Goal: Task Accomplishment & Management: Complete application form

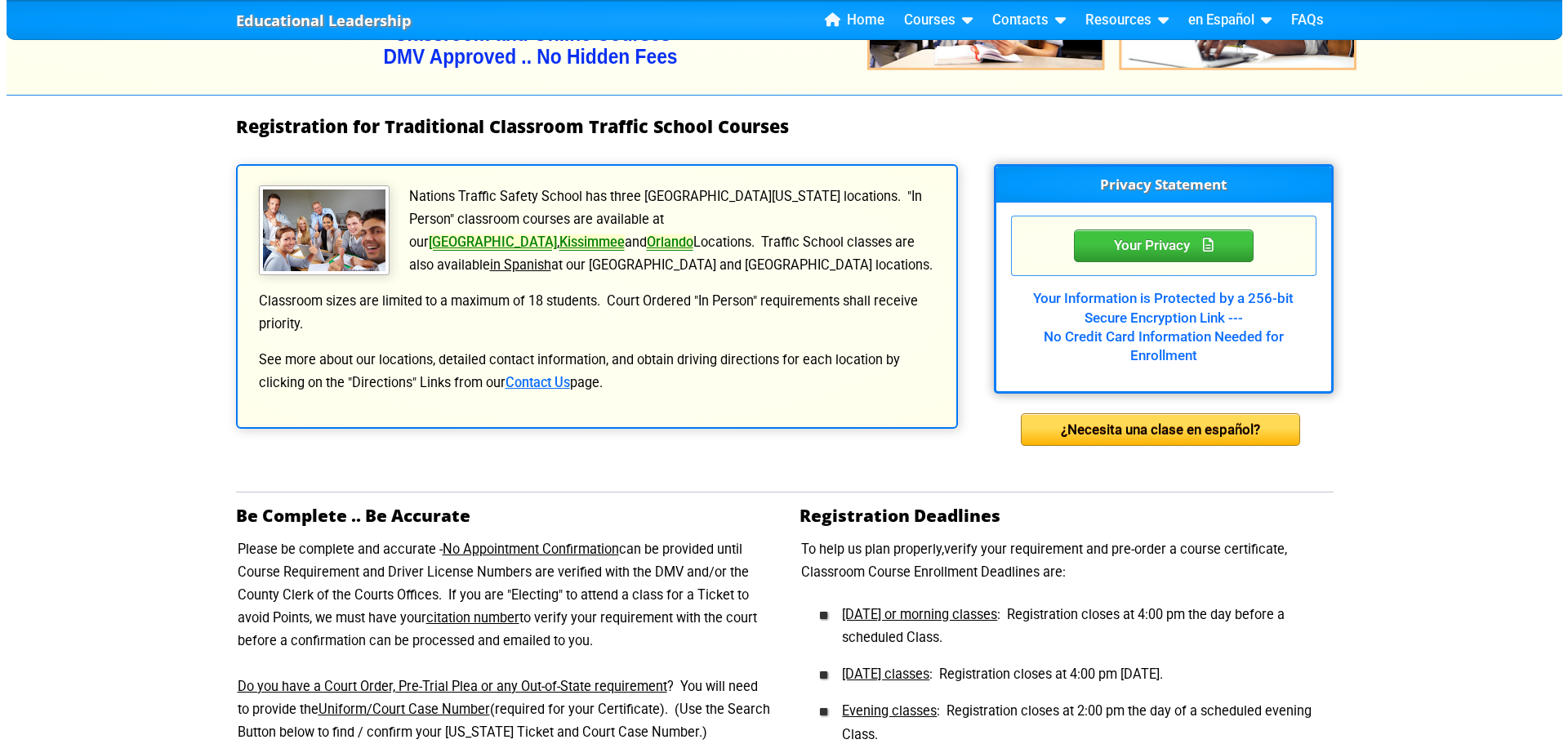
scroll to position [229, 0]
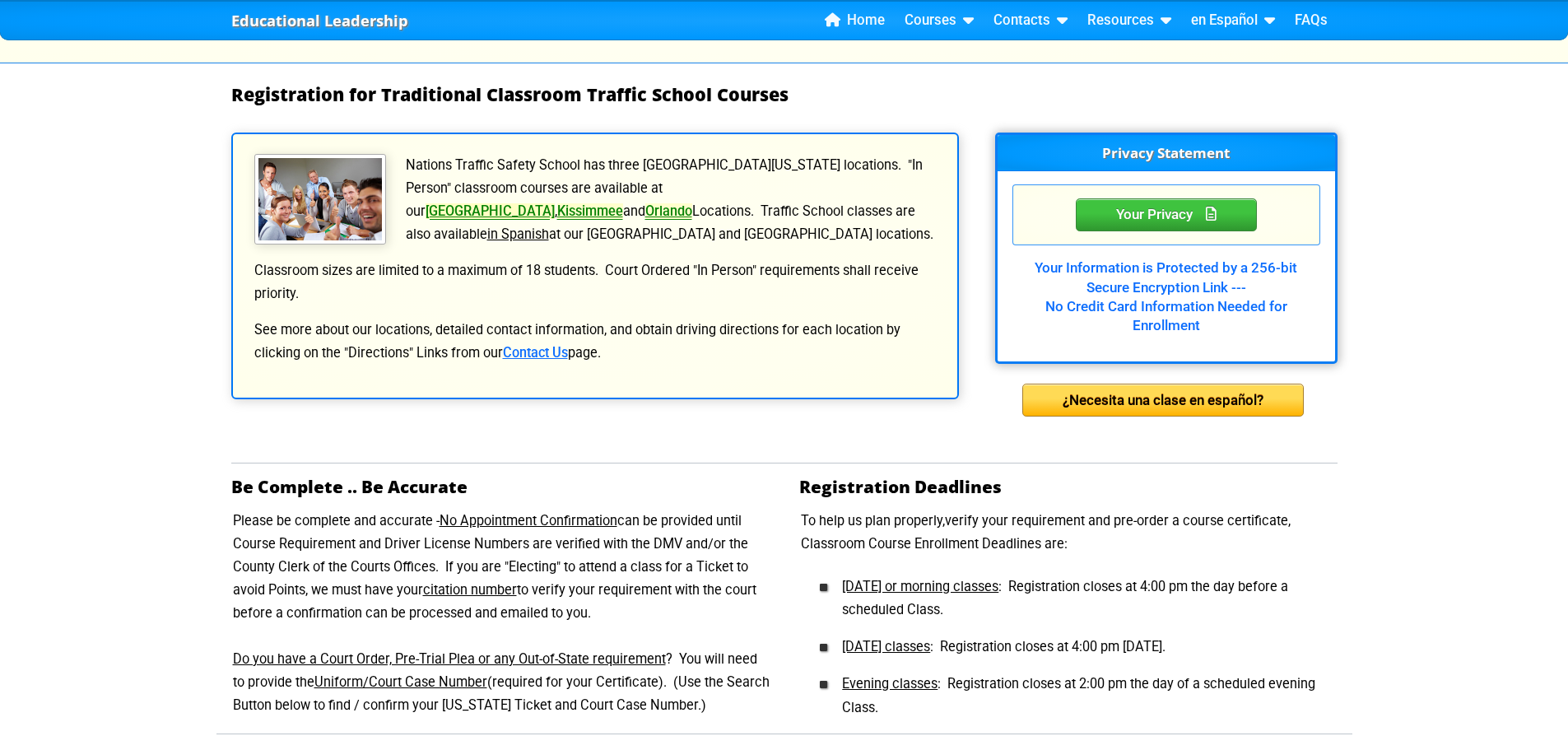
click at [555, 204] on link "[GEOGRAPHIC_DATA]" at bounding box center [490, 211] width 129 height 16
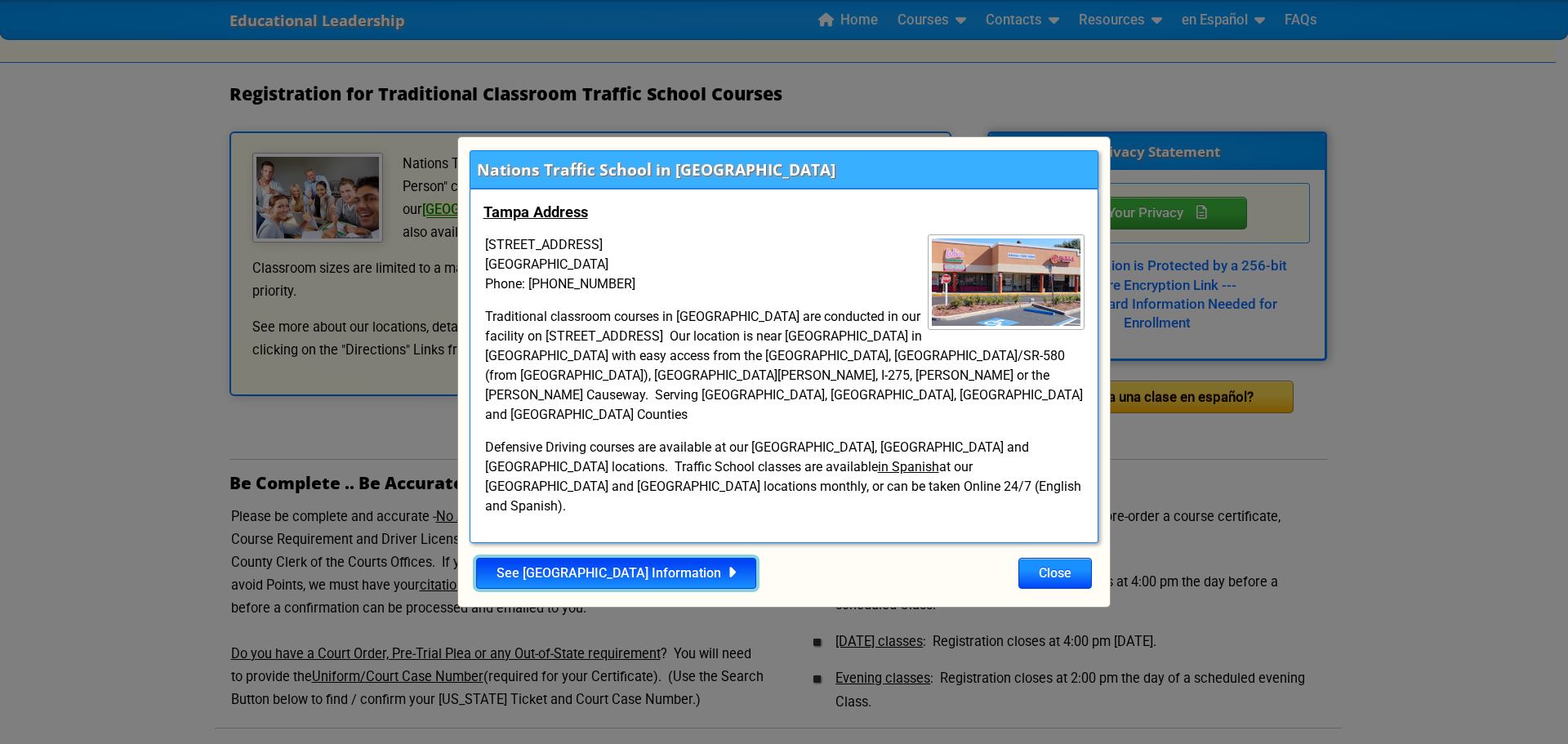
click at [586, 558] on link "See [GEOGRAPHIC_DATA] Information" at bounding box center [616, 573] width 280 height 31
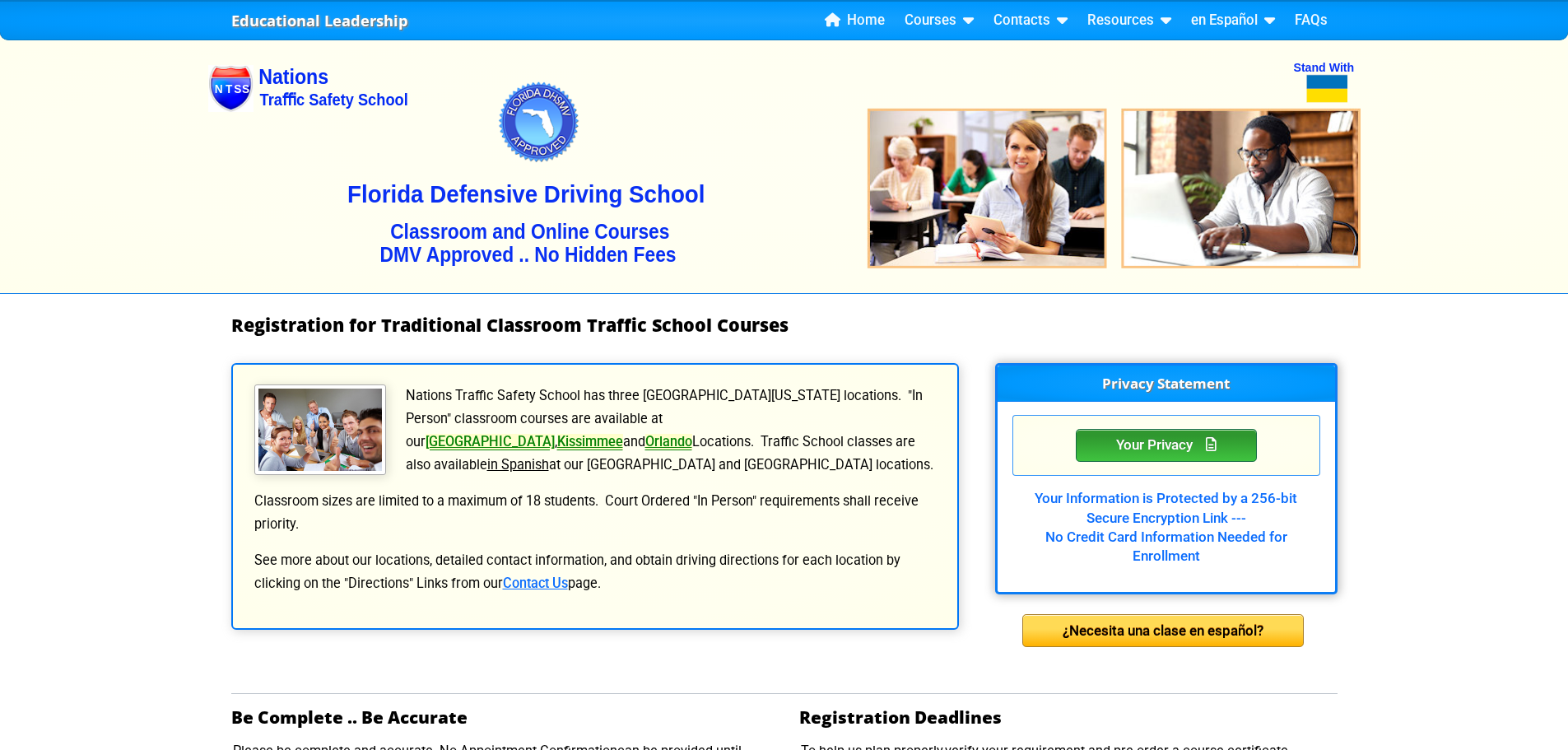
click at [1100, 449] on div "Your Privacy" at bounding box center [1167, 445] width 181 height 33
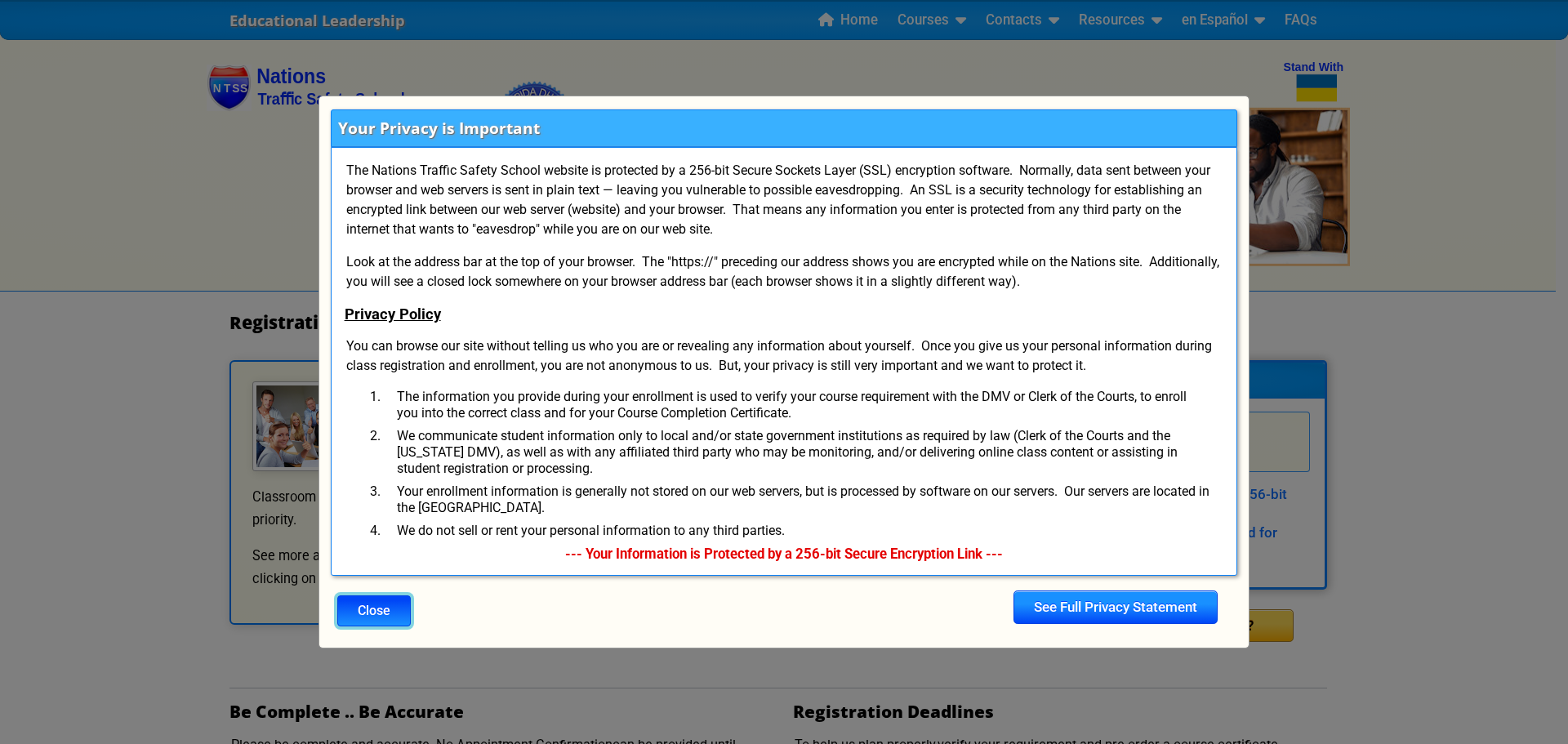
click at [375, 609] on button "Close" at bounding box center [374, 611] width 74 height 31
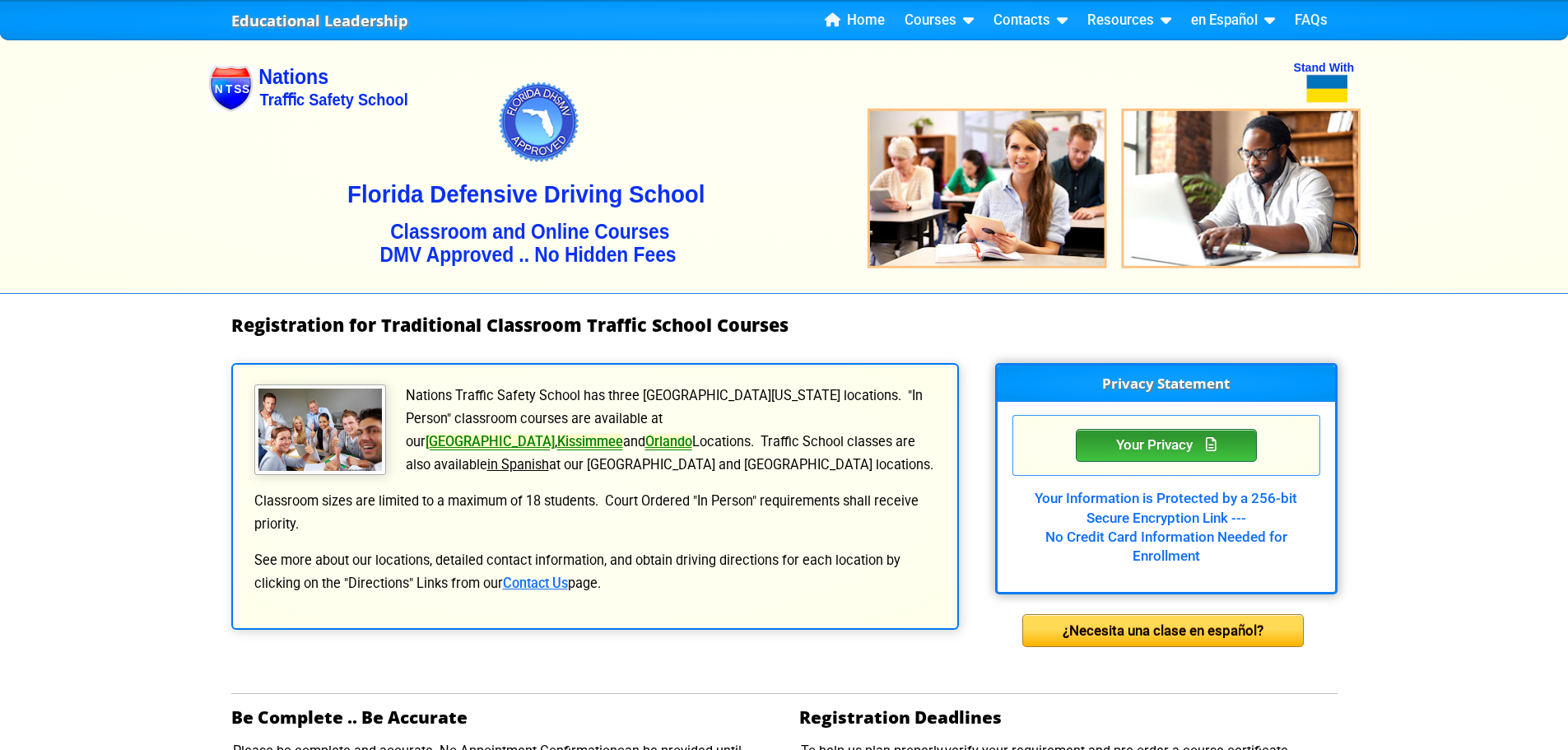
click at [1161, 450] on div "Your Privacy" at bounding box center [1167, 445] width 181 height 33
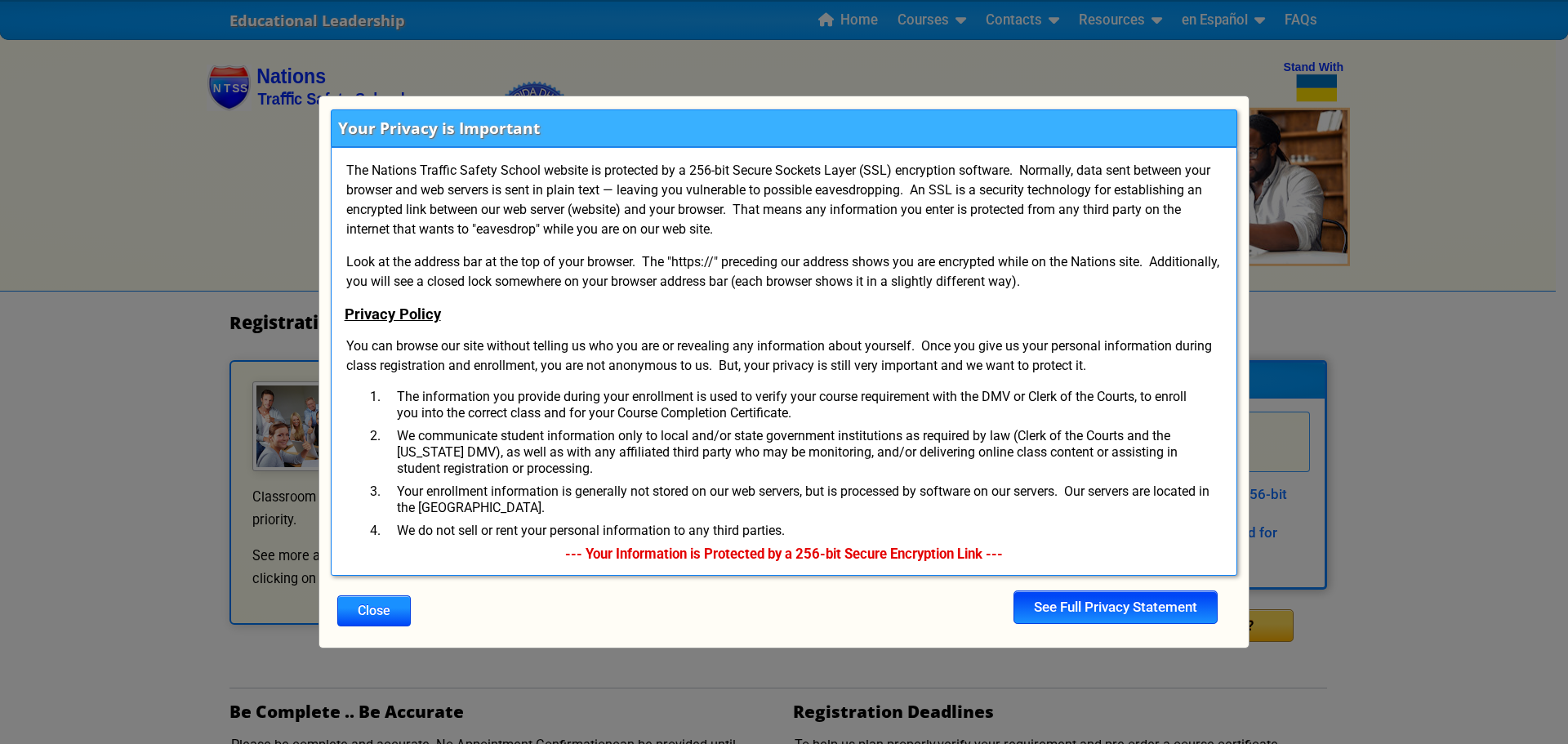
click at [1121, 600] on div "See Full Privacy Statement" at bounding box center [1116, 607] width 204 height 33
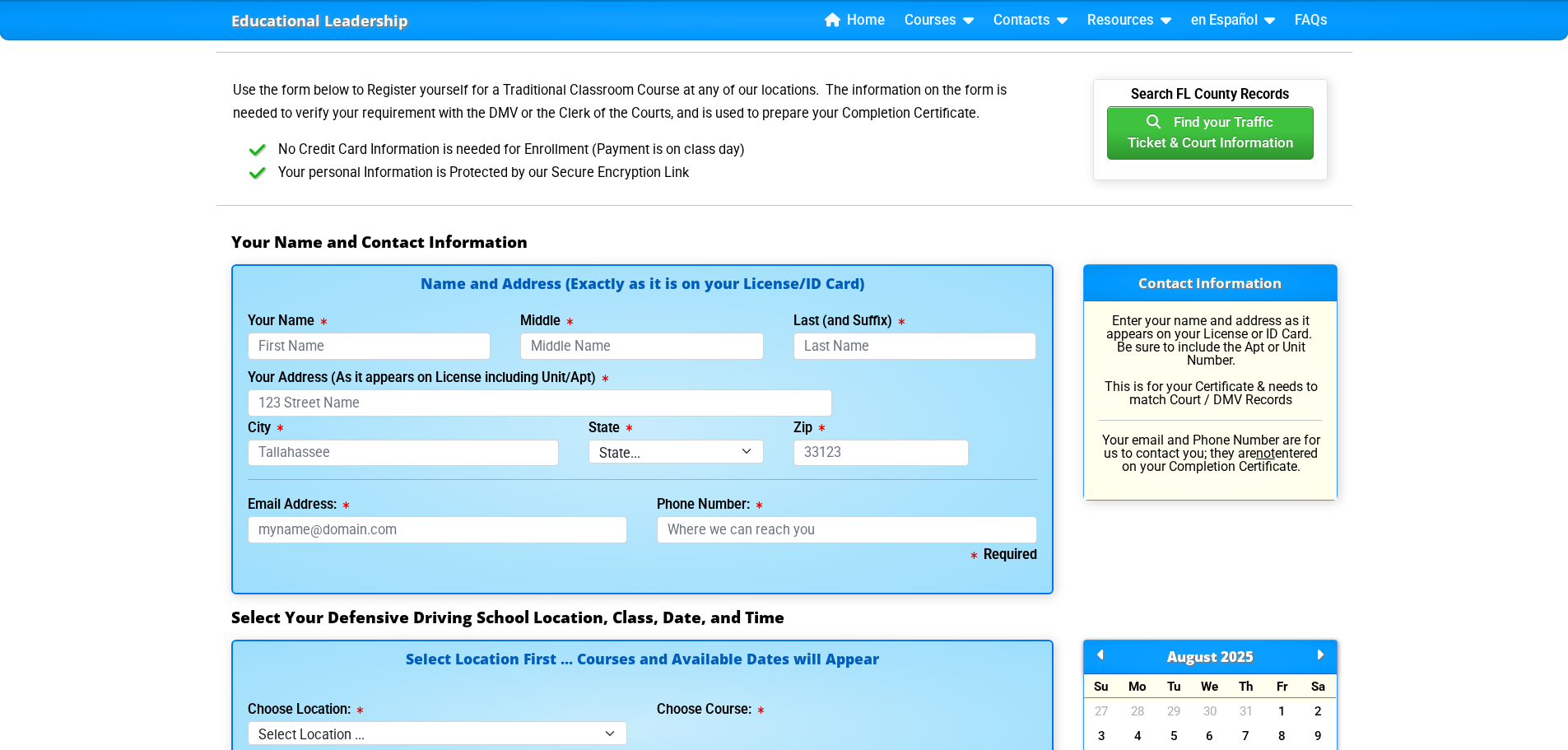
scroll to position [921, 0]
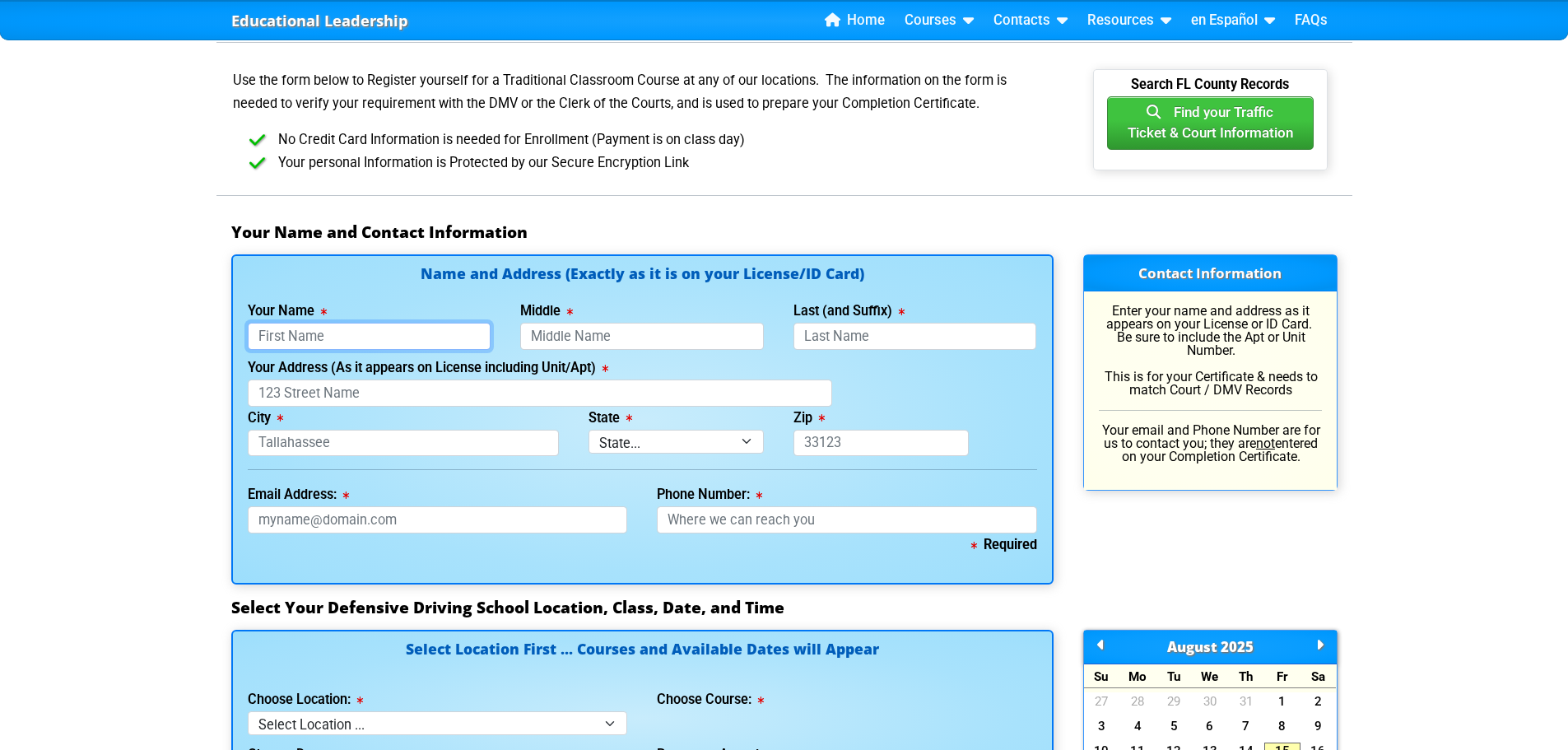
click at [299, 330] on input "Your Name" at bounding box center [370, 335] width 244 height 27
type input "Martin"
click at [547, 342] on input "Middle" at bounding box center [642, 335] width 244 height 27
type input "Wade"
click at [836, 335] on input "Last (and Suffix)" at bounding box center [915, 335] width 244 height 27
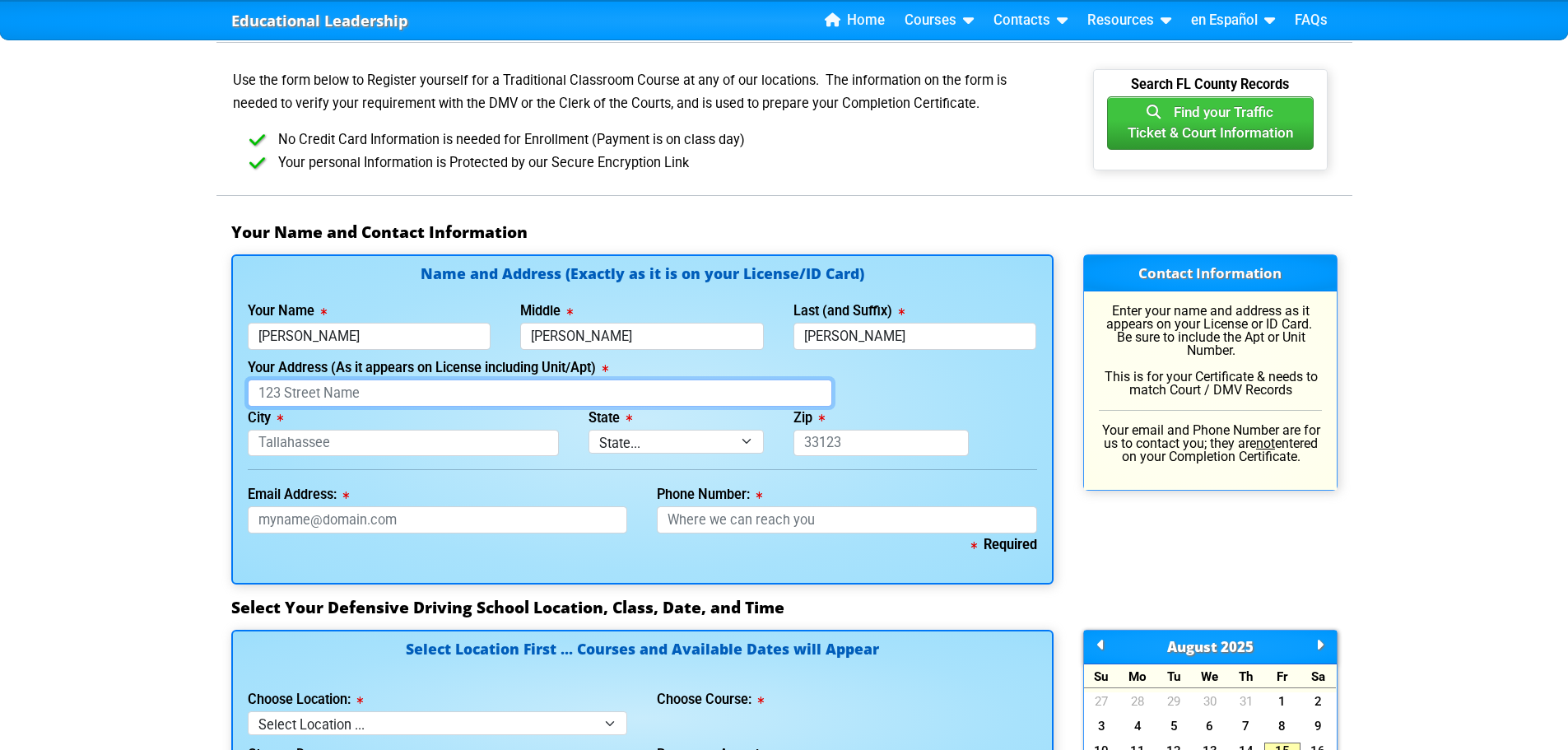
type input "Johnson"
click at [270, 382] on input "Your Address (As it appears on License including Unit/Apt)" at bounding box center [540, 392] width 584 height 27
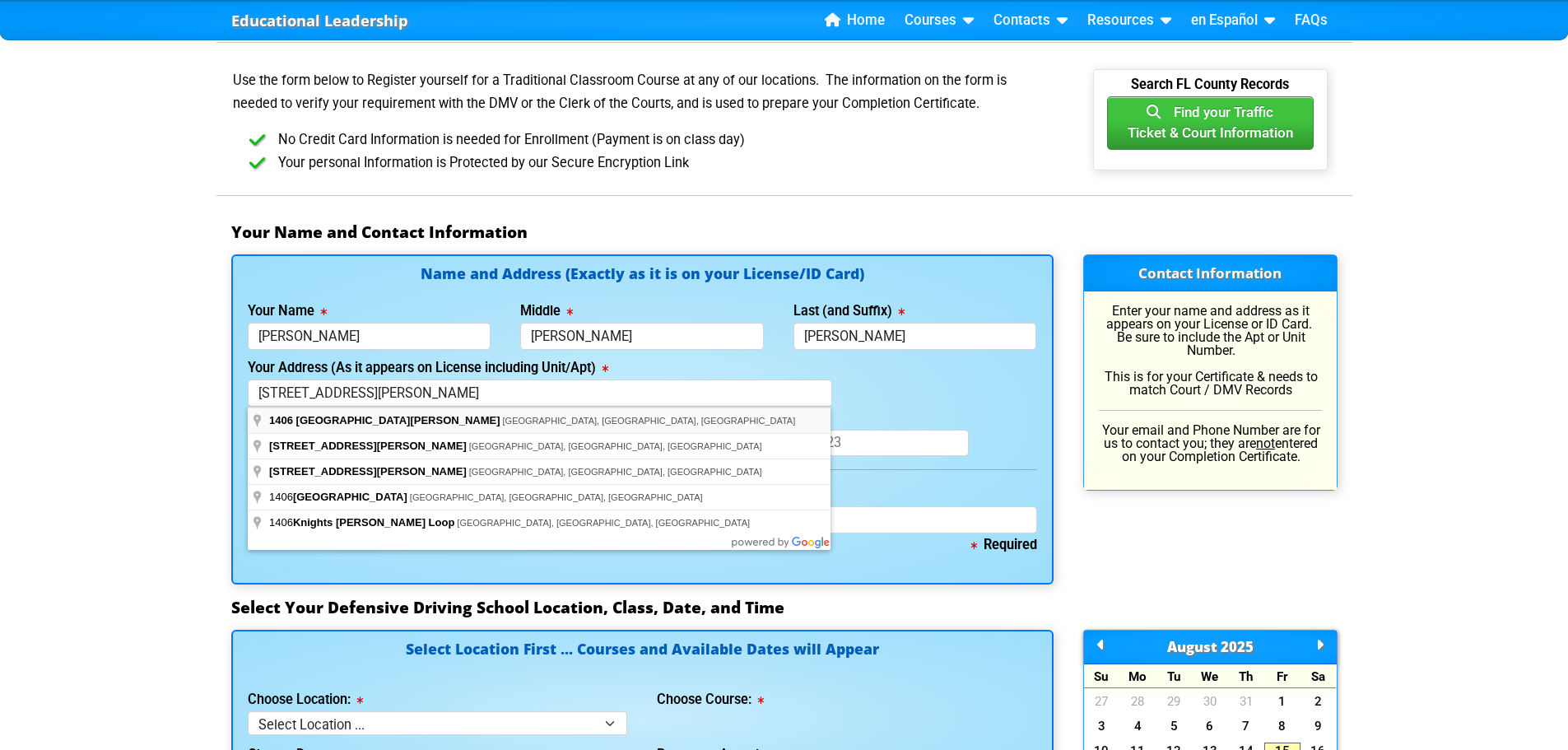
type input "1406 West Knights Griffin Road"
type input "Plant City"
select select "{"fullName":"Florida","abbreviation":"FL","uniqueId":"1d559909-6cf0-4a4d-848e-a…"
type input "33565"
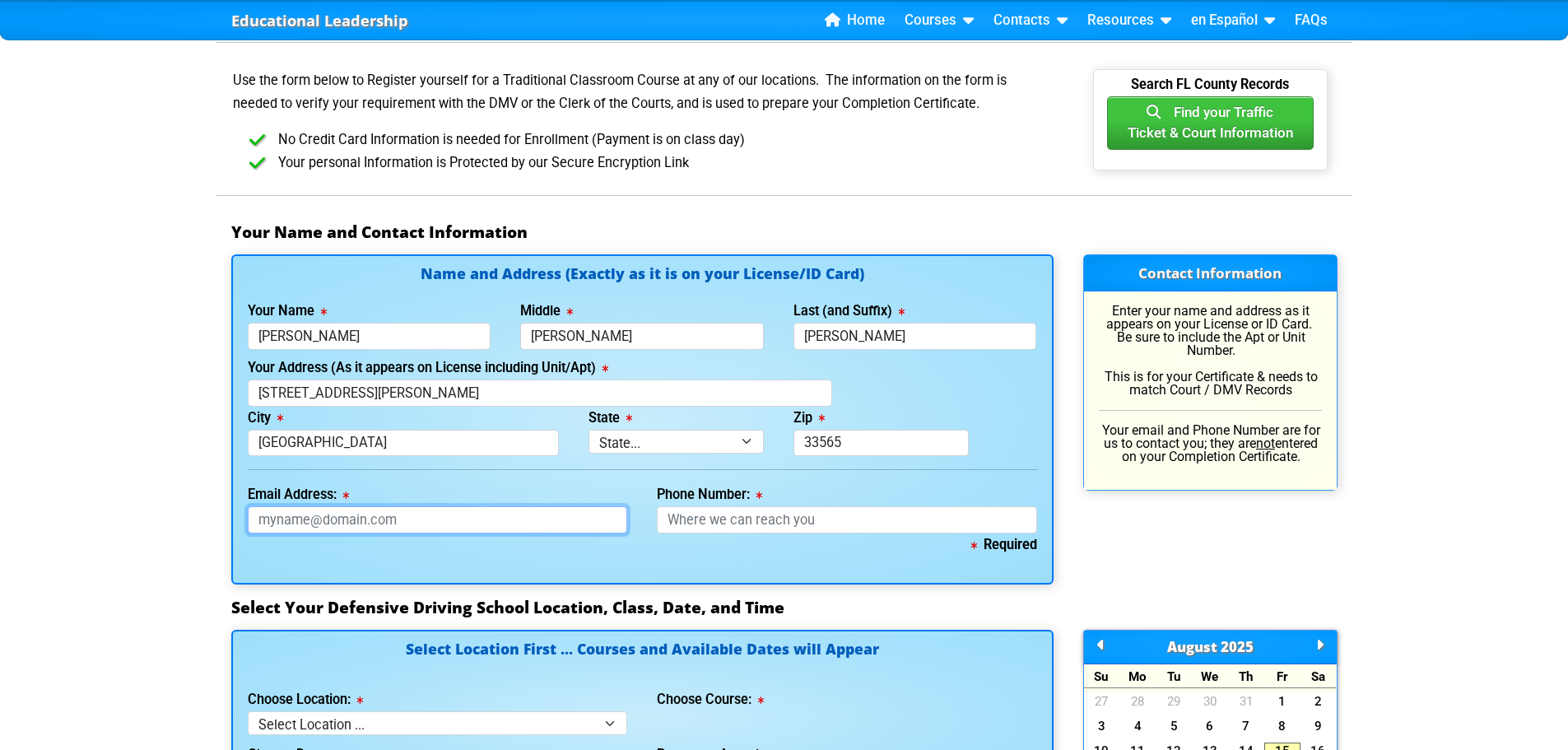
click at [284, 524] on input "Email Address:" at bounding box center [438, 519] width 380 height 27
type input "discountscreening@gmail.com"
click at [694, 521] on input "Phone Number:" at bounding box center [847, 519] width 380 height 27
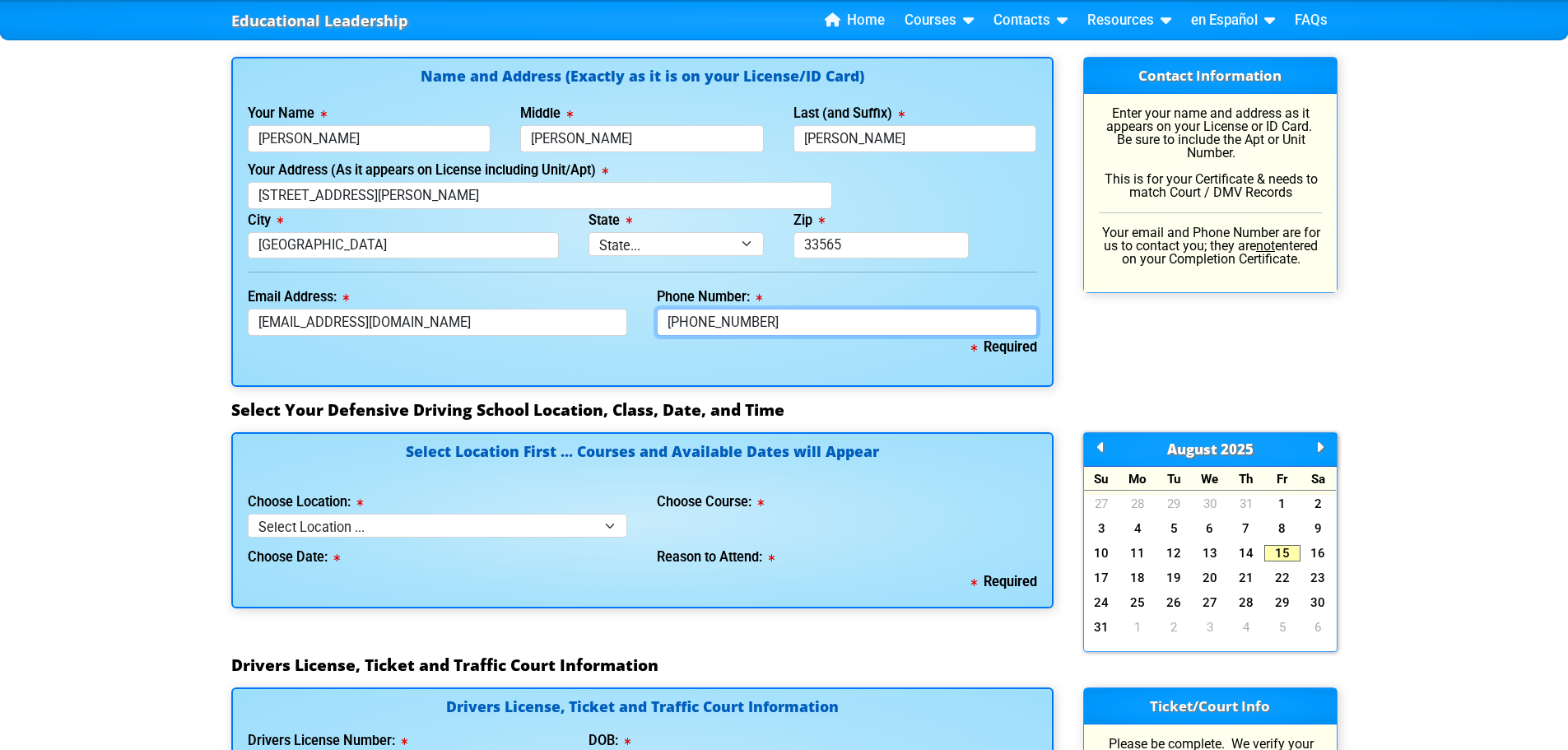
scroll to position [1152, 0]
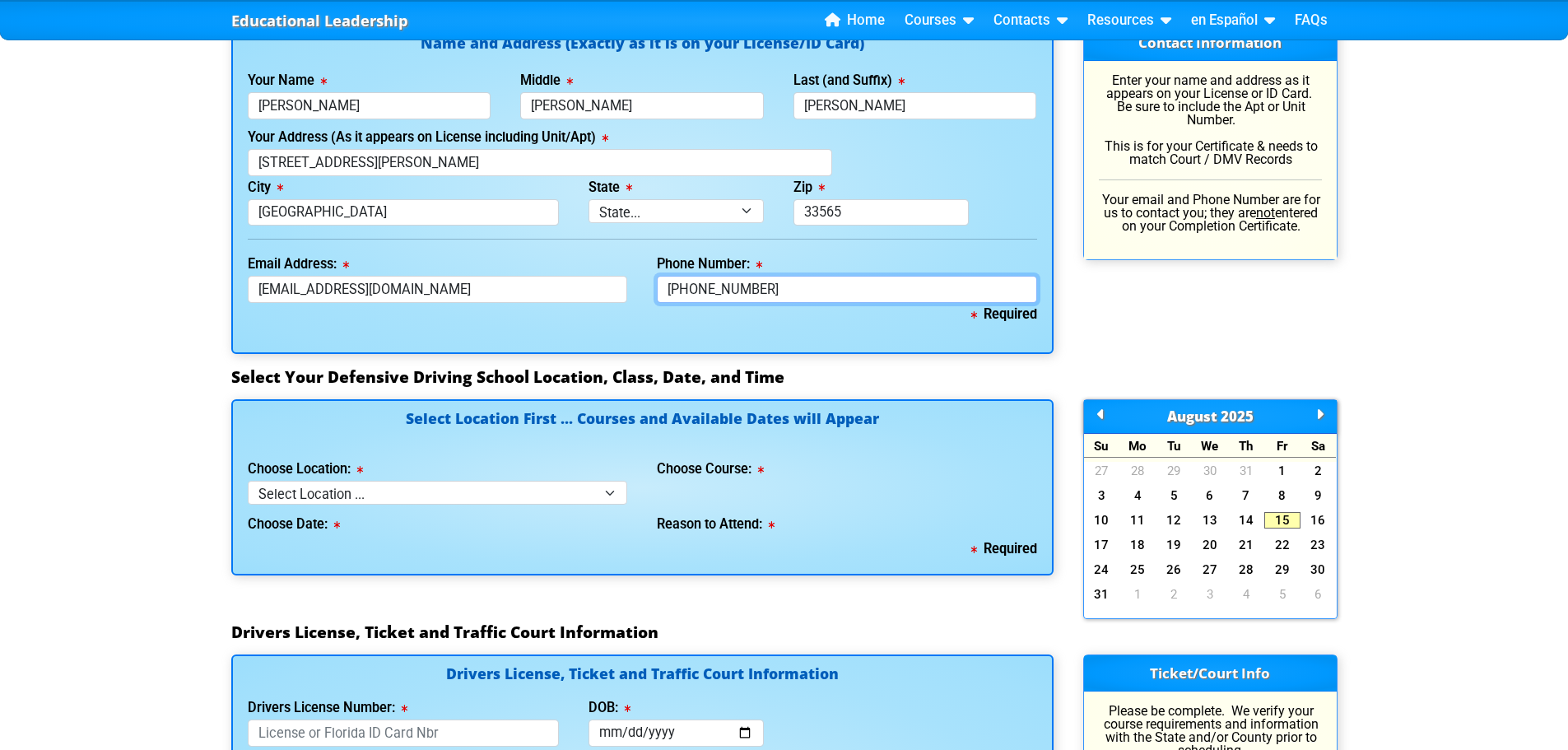
type input "813-716-0893"
click at [613, 492] on select "Select Location ... Tampa Orlando Kissimmee Tampa - en español Kissimmee - en e…" at bounding box center [438, 492] width 380 height 24
select select "2"
click at [248, 480] on select "Select Location ... Tampa Orlando Kissimmee Tampa - en español Kissimmee - en e…" at bounding box center [438, 492] width 380 height 24
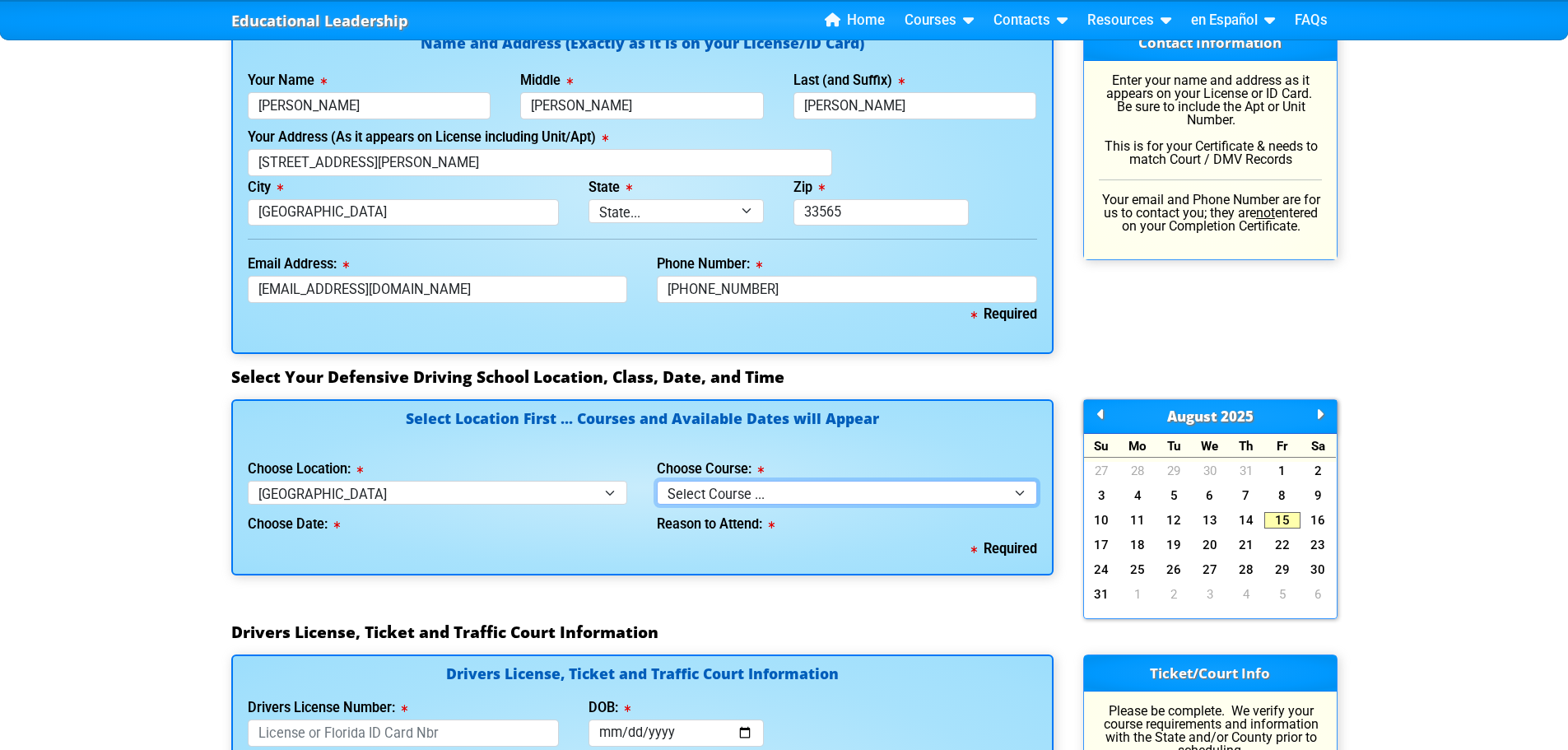
click at [1020, 494] on select "Select Course ... 4 Hour BDI Class (Basic Course & TCAC) 4 Hour Under 25 Class …" at bounding box center [847, 492] width 380 height 24
select select "1"
click at [657, 480] on select "Select Course ... 4 Hour BDI Class (Basic Course & TCAC) 4 Hour Under 25 Class …" at bounding box center [847, 492] width 380 height 24
select select
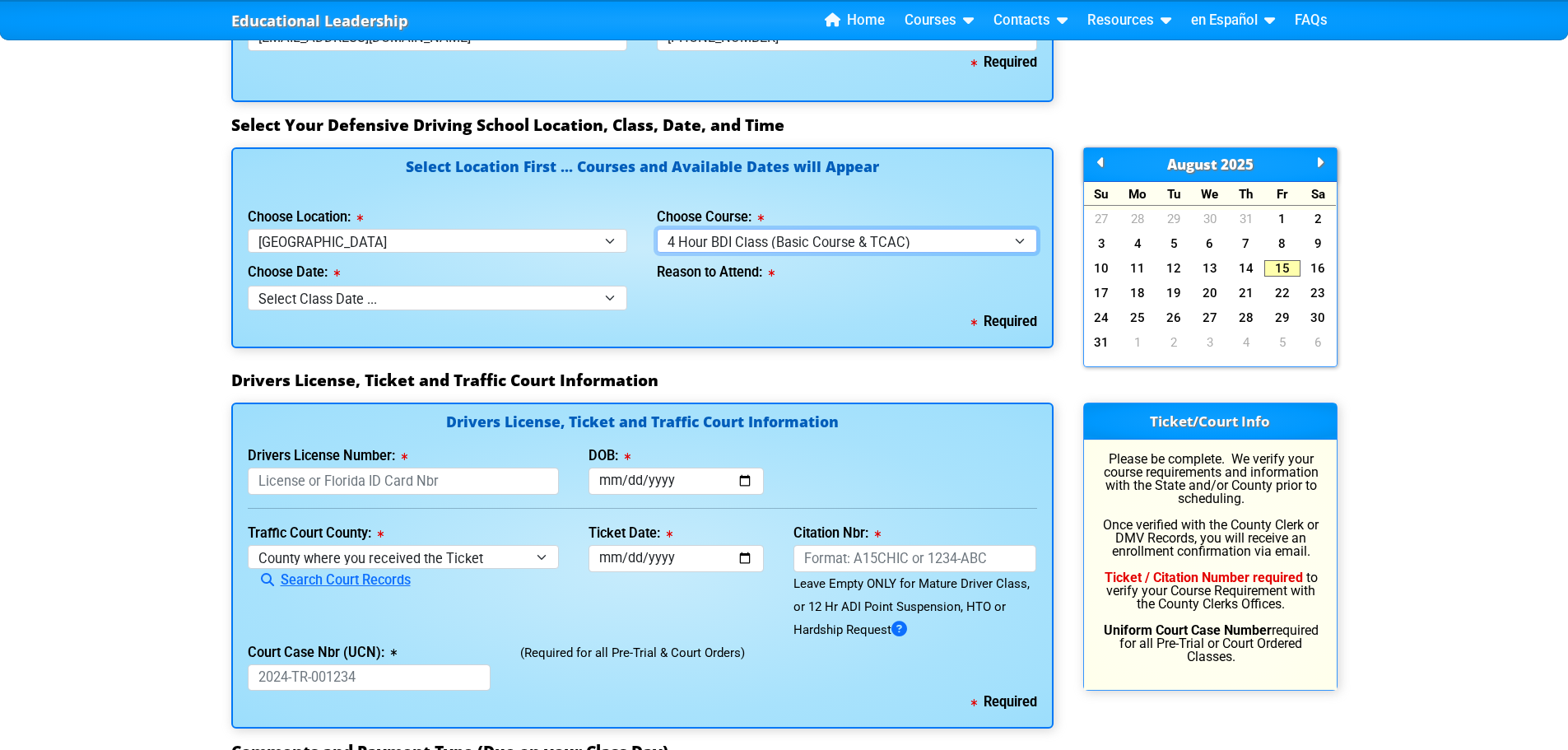
scroll to position [1415, 0]
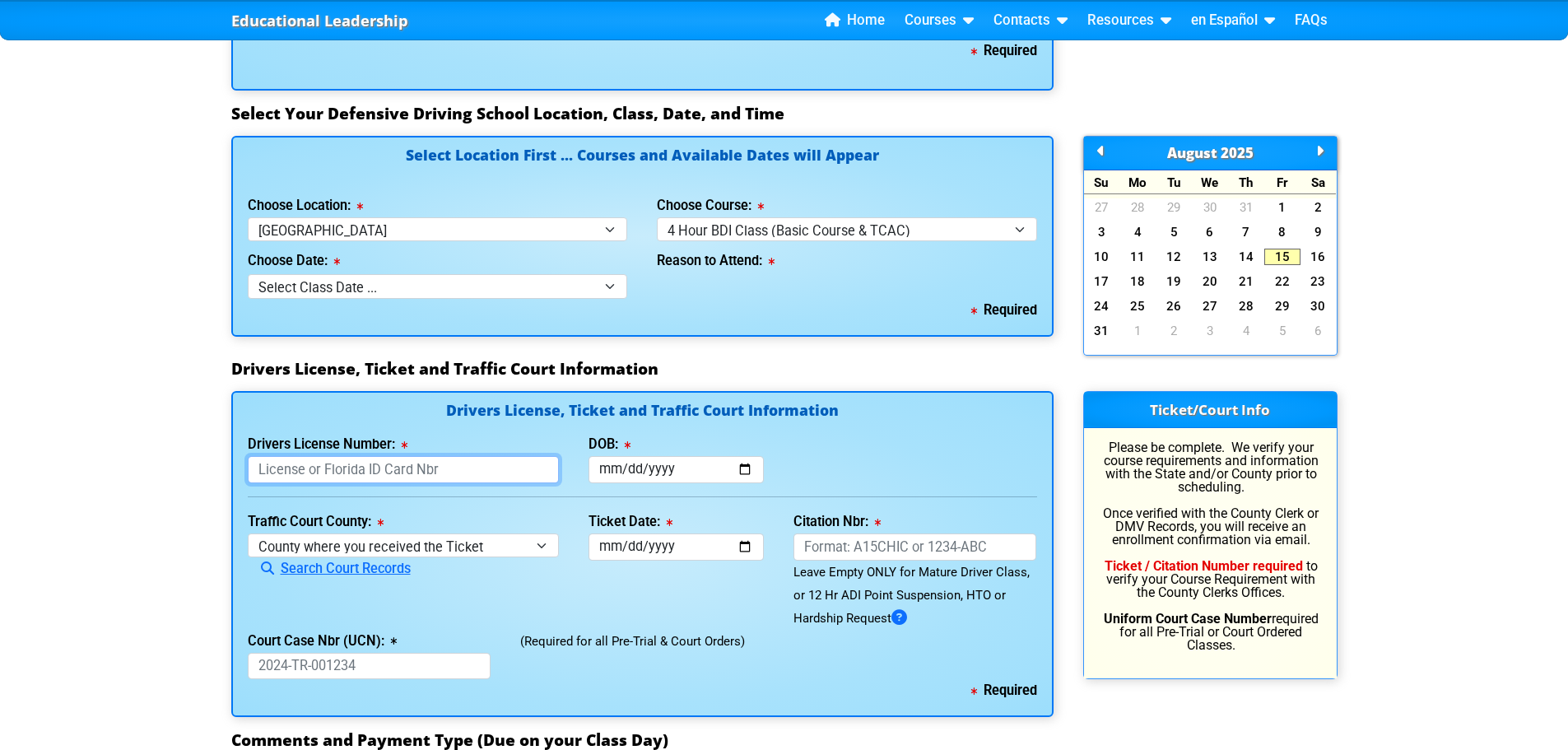
click at [288, 477] on input "Drivers License Number:" at bounding box center [404, 469] width 312 height 27
type input "J525579570570"
click at [601, 465] on input "DOB:" at bounding box center [676, 469] width 176 height 27
type input "1957-02-17"
click at [301, 540] on select "County where you received the Ticket Out of State Out of State - Georgia Out of…" at bounding box center [404, 545] width 312 height 24
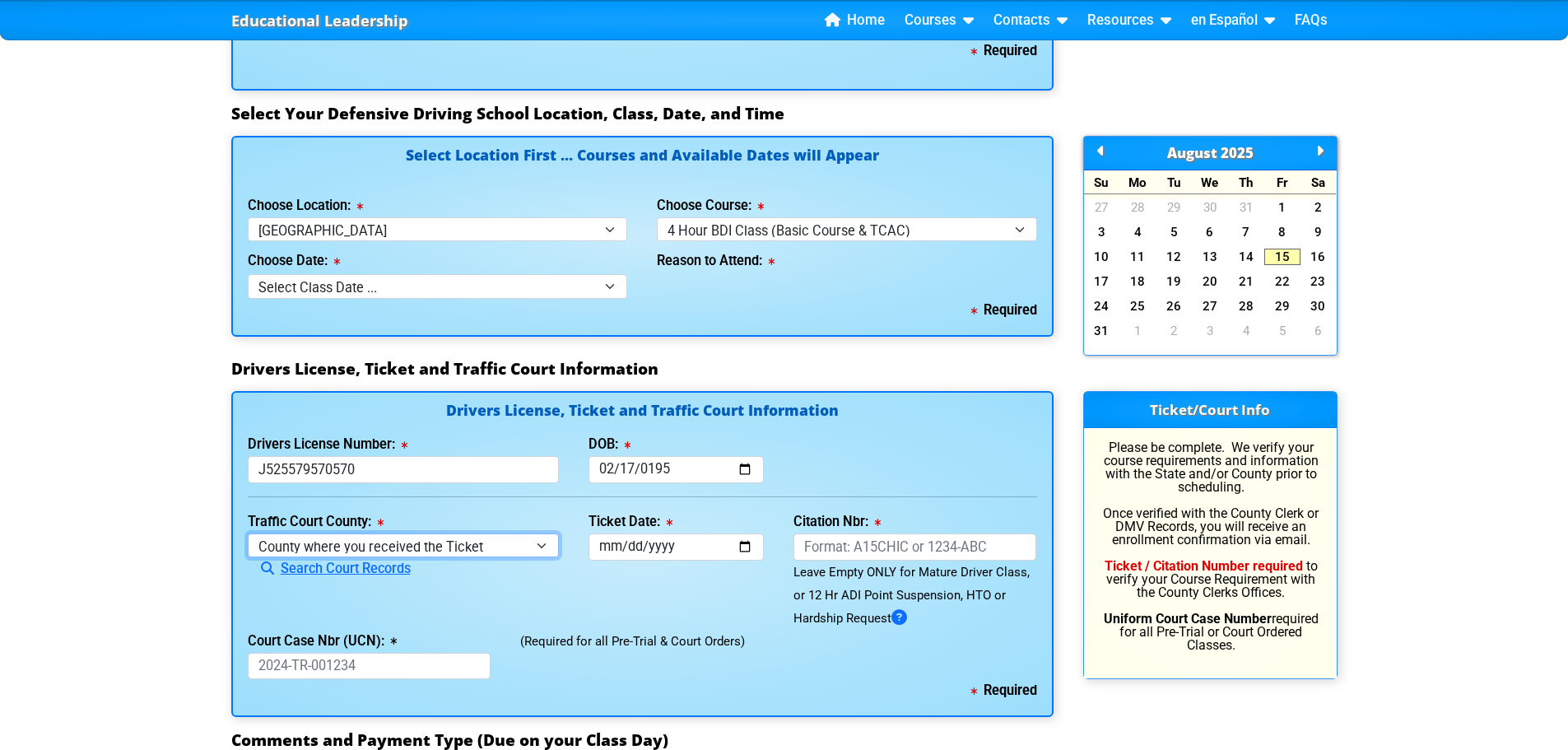
select select "{"countyName":"Hillsborough","state":"FL","uniqueId":"8517cbb9-d230-4a4d-9ced-4…"
click at [248, 533] on select "County where you received the Ticket Out of State Out of State - Georgia Out of…" at bounding box center [404, 545] width 312 height 24
click at [612, 537] on input "Ticket Date:" at bounding box center [676, 546] width 176 height 27
type input "2025-08-05"
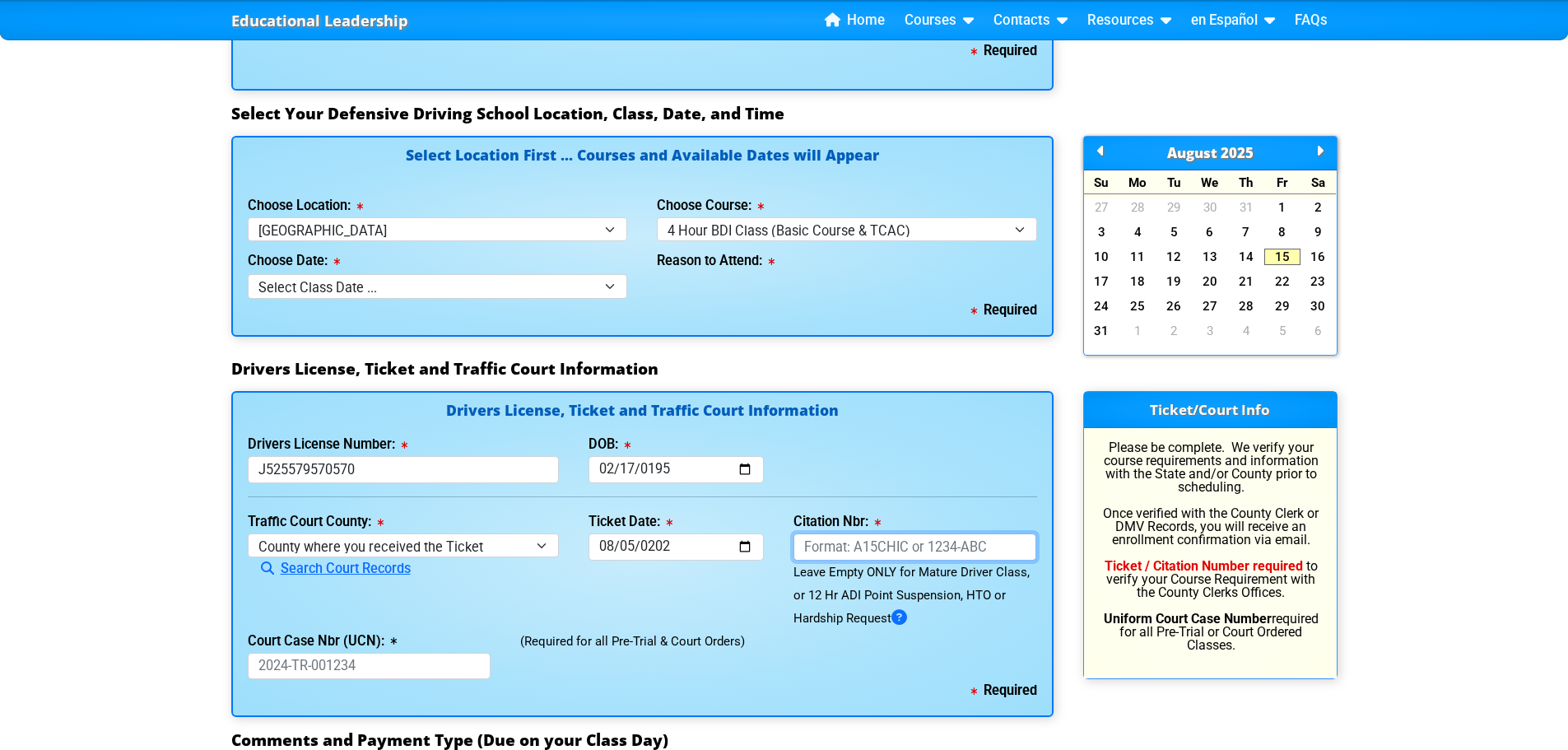
click at [812, 544] on input "Citation Nbr:" at bounding box center [915, 546] width 244 height 27
type input "ALX47DE"
click at [387, 669] on input "Court Case Nbr (UCN):" at bounding box center [370, 666] width 244 height 27
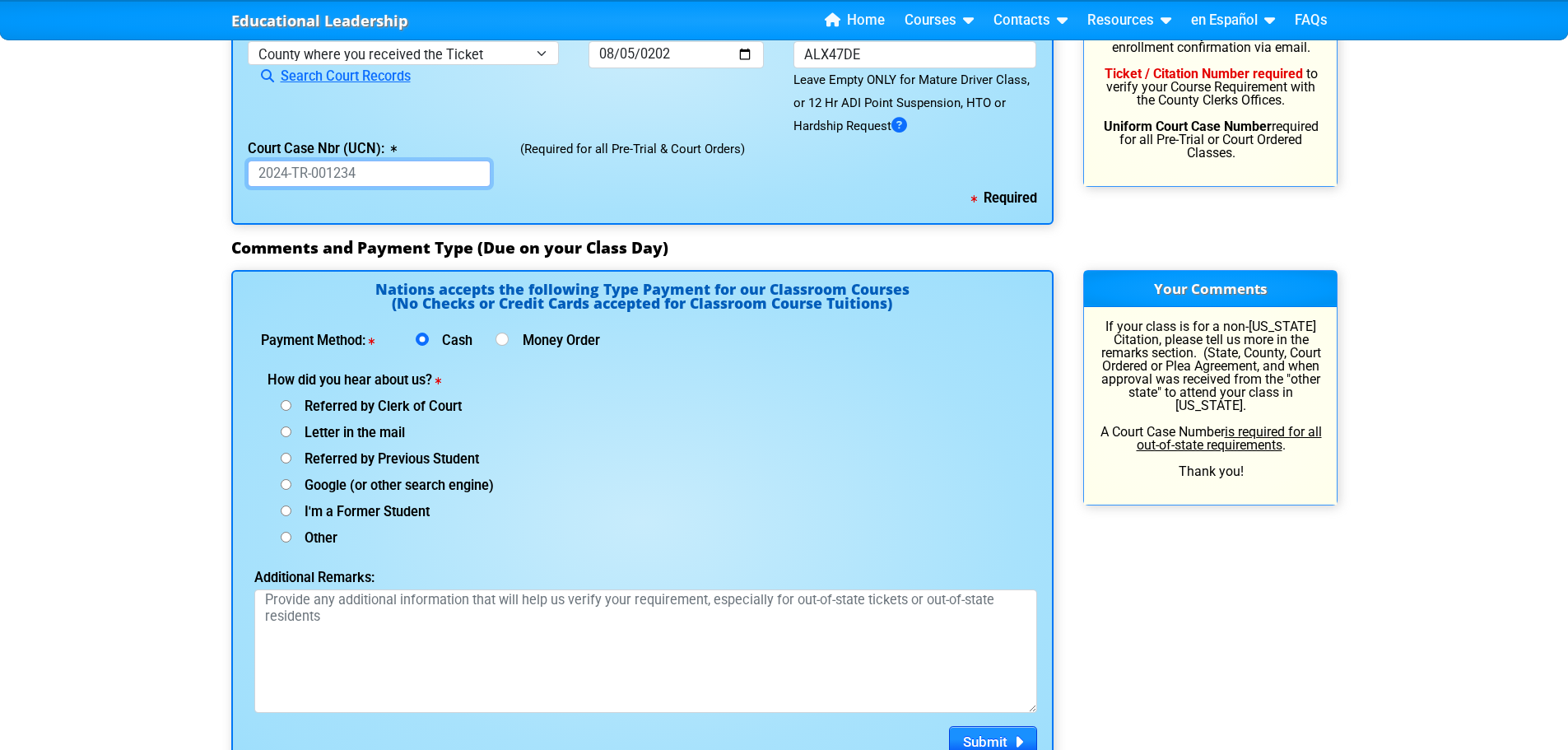
scroll to position [1909, 0]
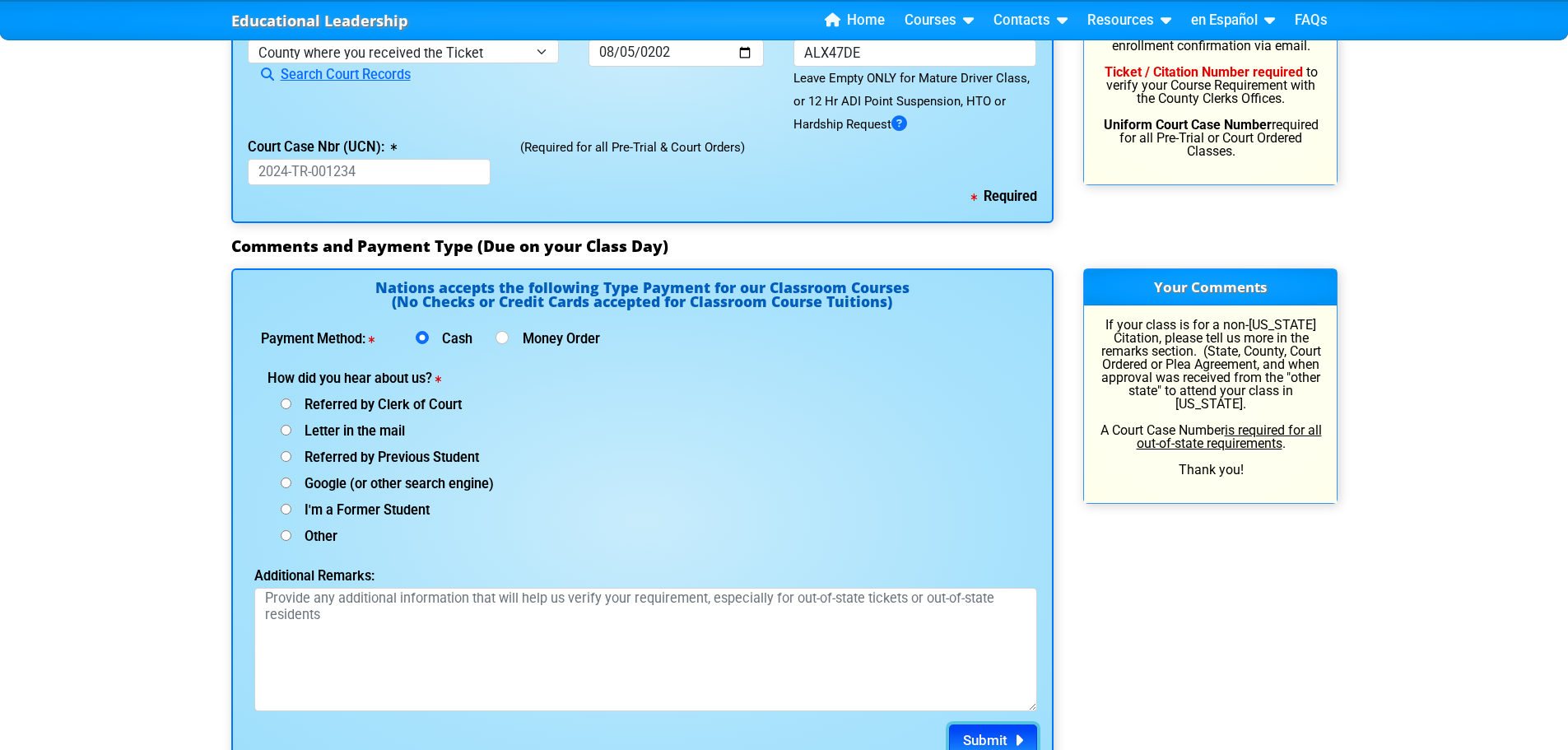
click at [1021, 740] on icon "submit" at bounding box center [1015, 740] width 16 height 1
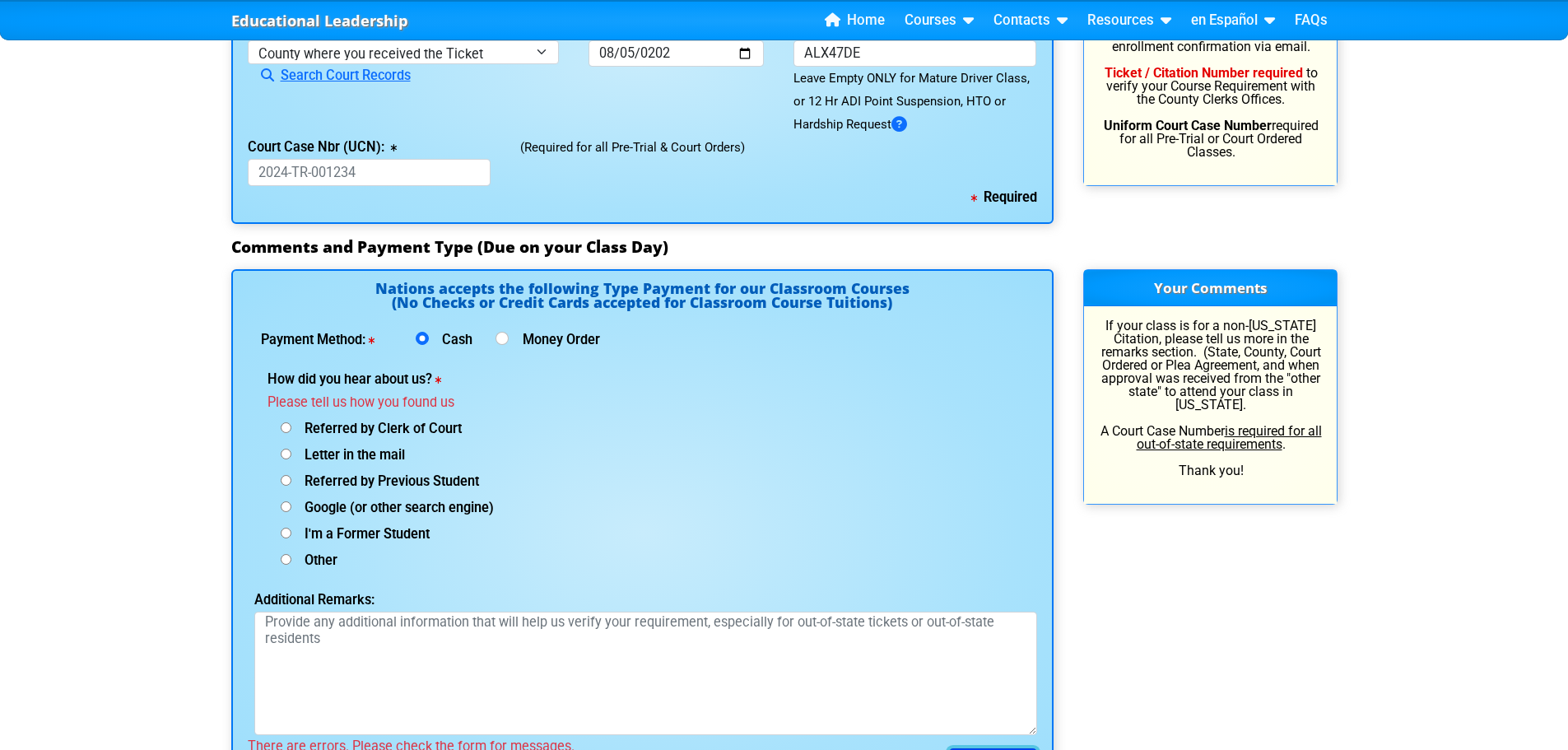
scroll to position [1910, 0]
click at [281, 429] on input "Referred by Clerk of Court" at bounding box center [285, 426] width 11 height 11
radio input "true"
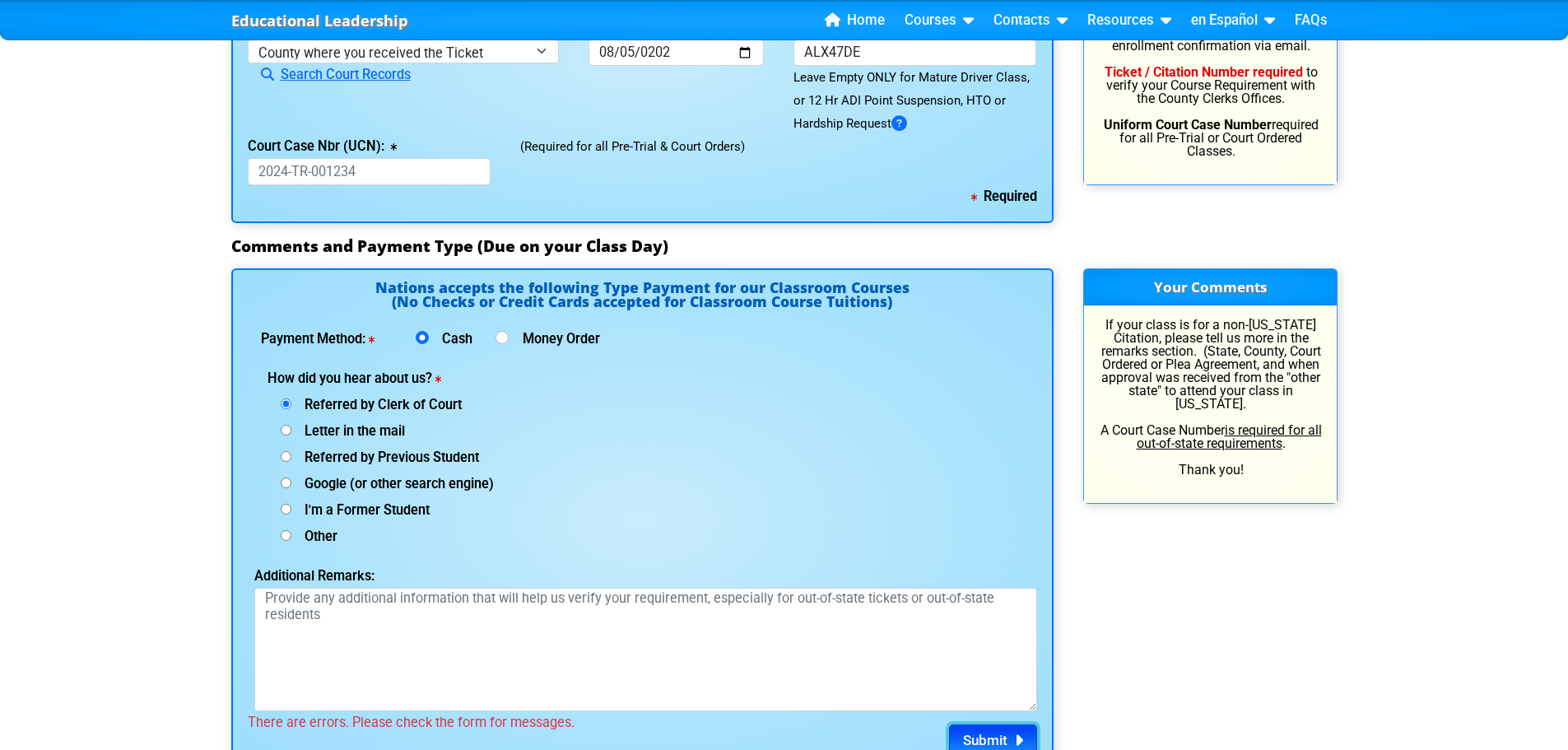
click at [1002, 743] on span "Submit" at bounding box center [985, 740] width 45 height 16
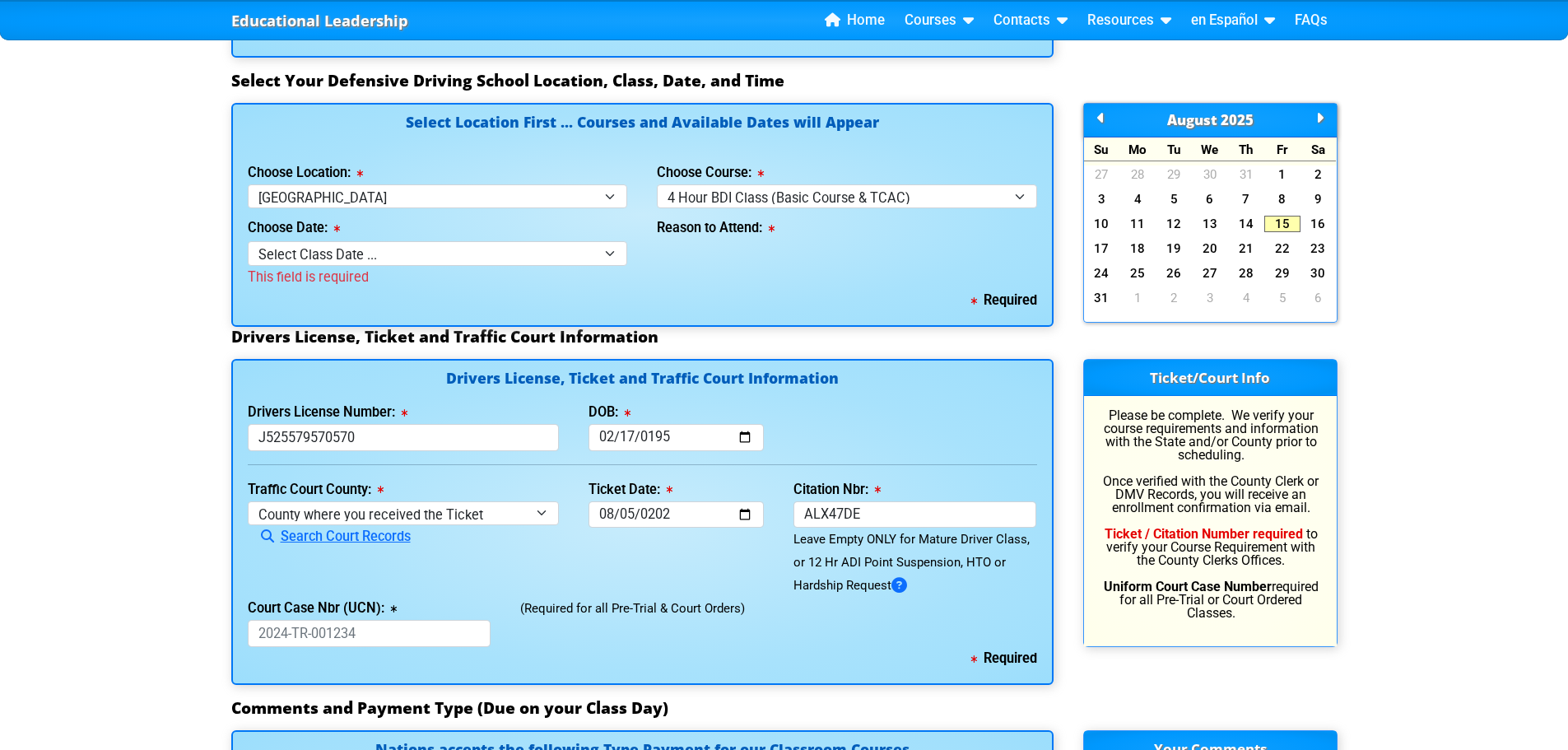
scroll to position [1438, 0]
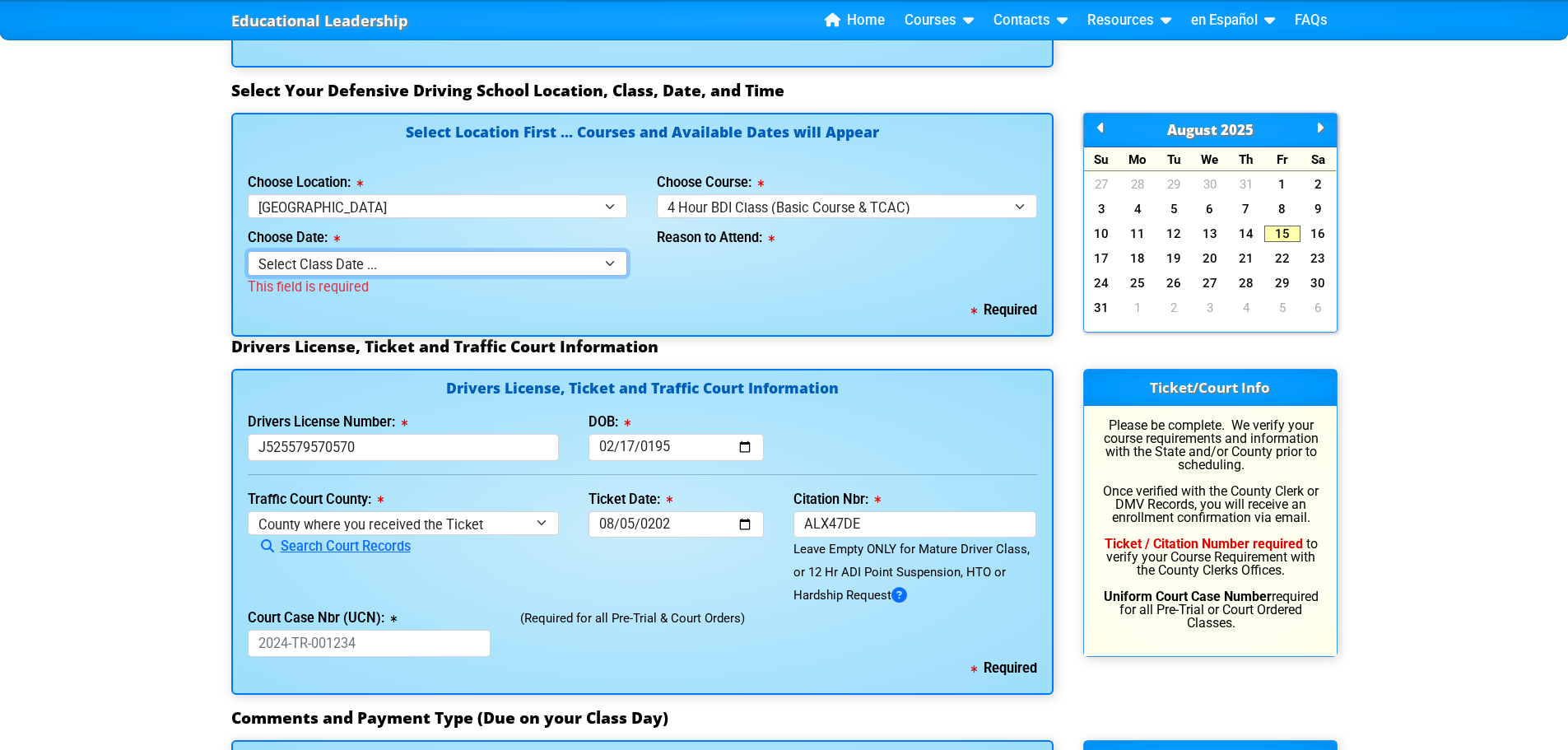
click at [609, 260] on select "Select Class Date ... Aug 16 -- (Saturday from 9:30am-1:30pm) Aug 20 -- (Wednes…" at bounding box center [438, 263] width 380 height 24
select select "08/16/2025, 4"
click at [248, 251] on select "Select Class Date ... Aug 16 -- (Saturday from 9:30am-1:30pm) Aug 20 -- (Wednes…" at bounding box center [438, 263] width 380 height 24
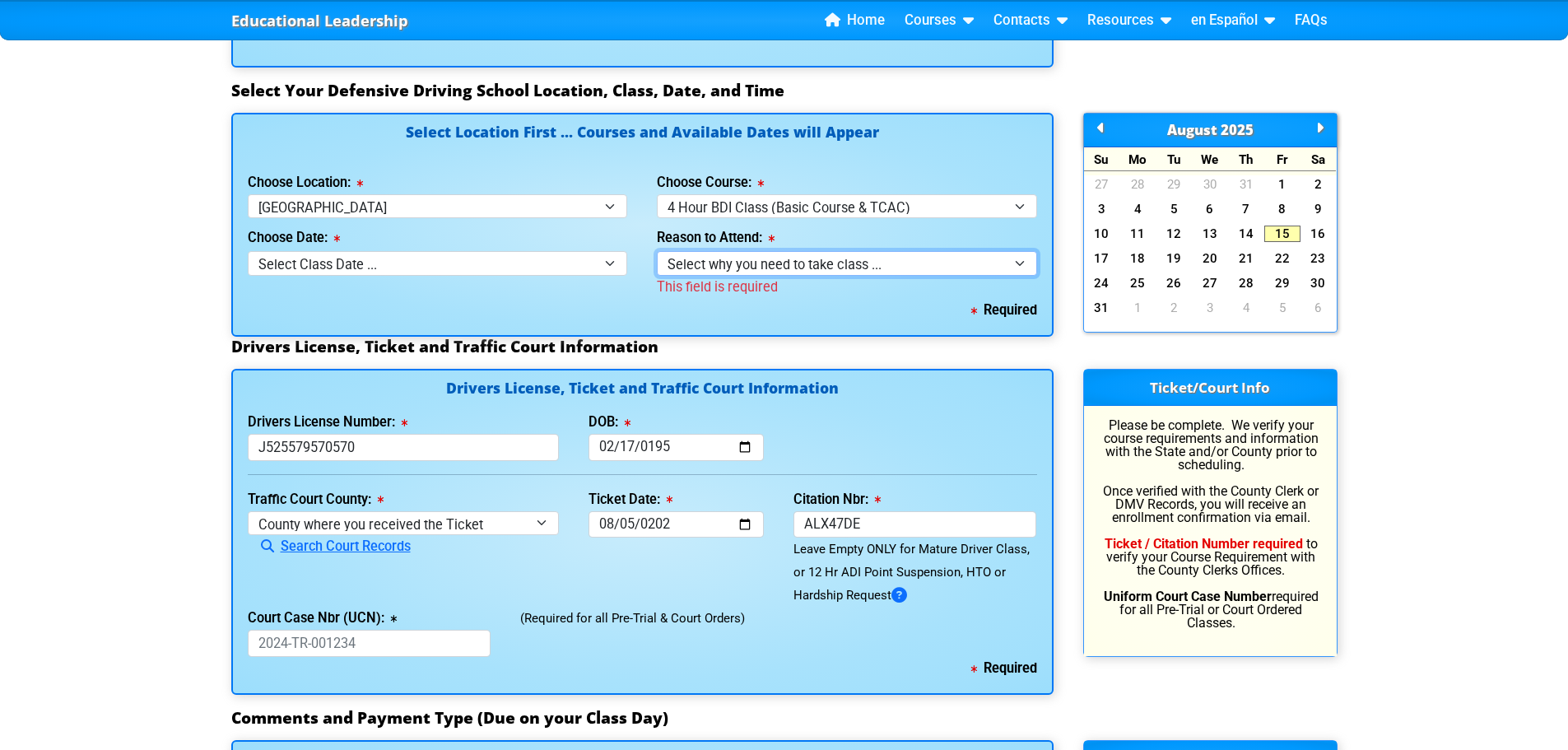
click at [1017, 267] on select "Select why you need to take class ... Election for Traffic Ticket (No Points) C…" at bounding box center [847, 263] width 380 height 24
select select "BDI - Election for Traffic Ticket"
click at [657, 251] on select "Select why you need to take class ... Election for Traffic Ticket (No Points) C…" at bounding box center [847, 263] width 380 height 24
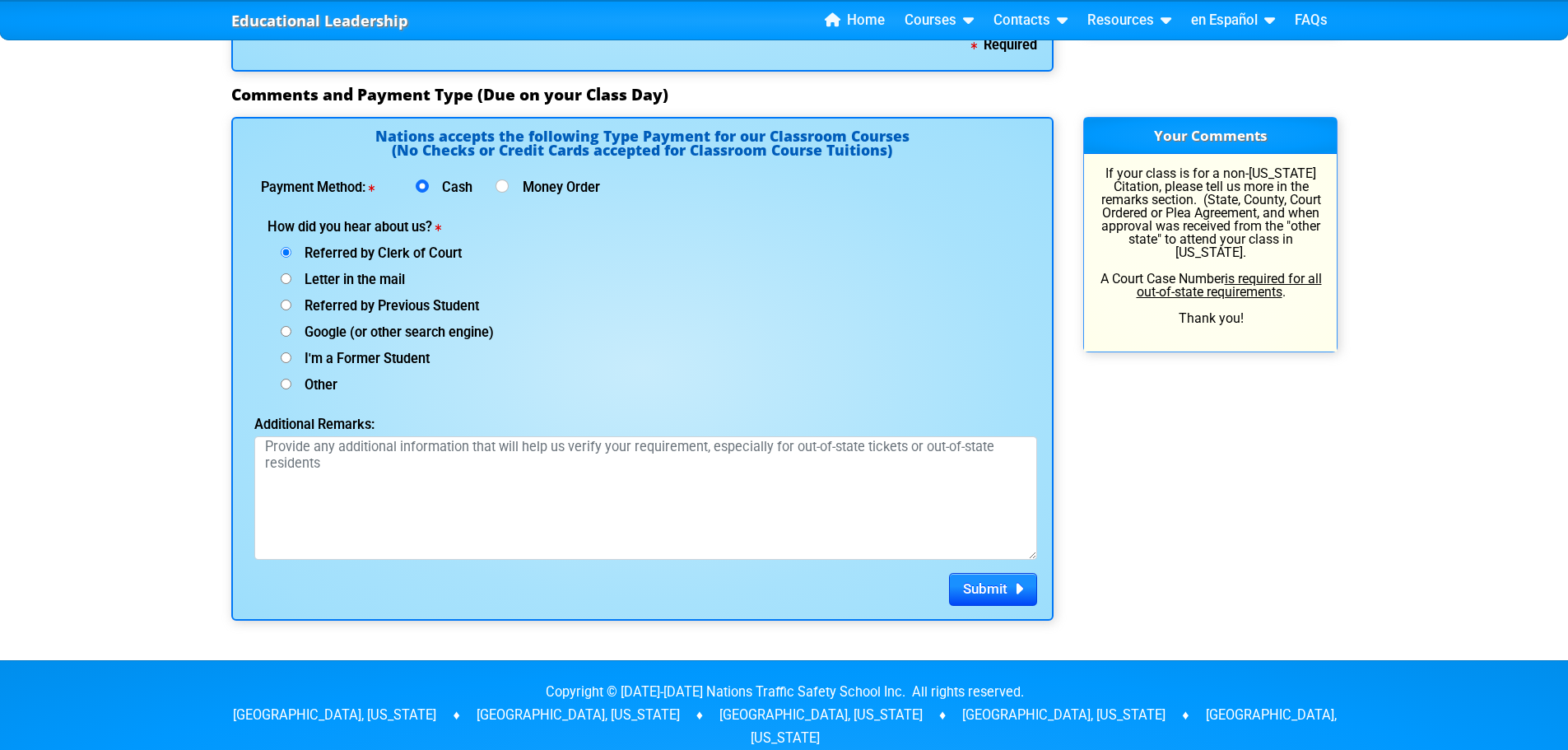
scroll to position [2064, 0]
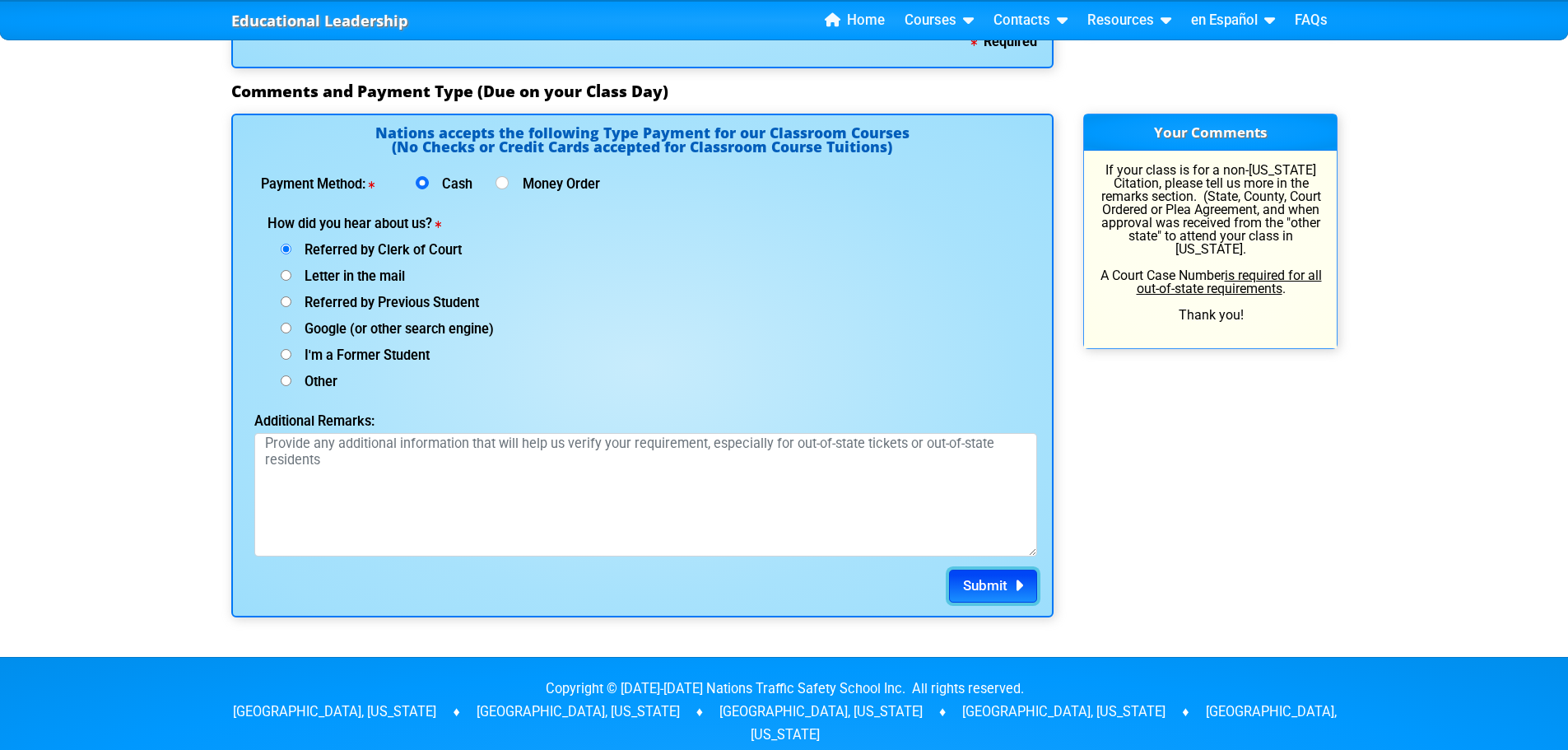
click at [1007, 582] on button "Submit" at bounding box center [993, 586] width 88 height 33
